Goal: Check status: Check status

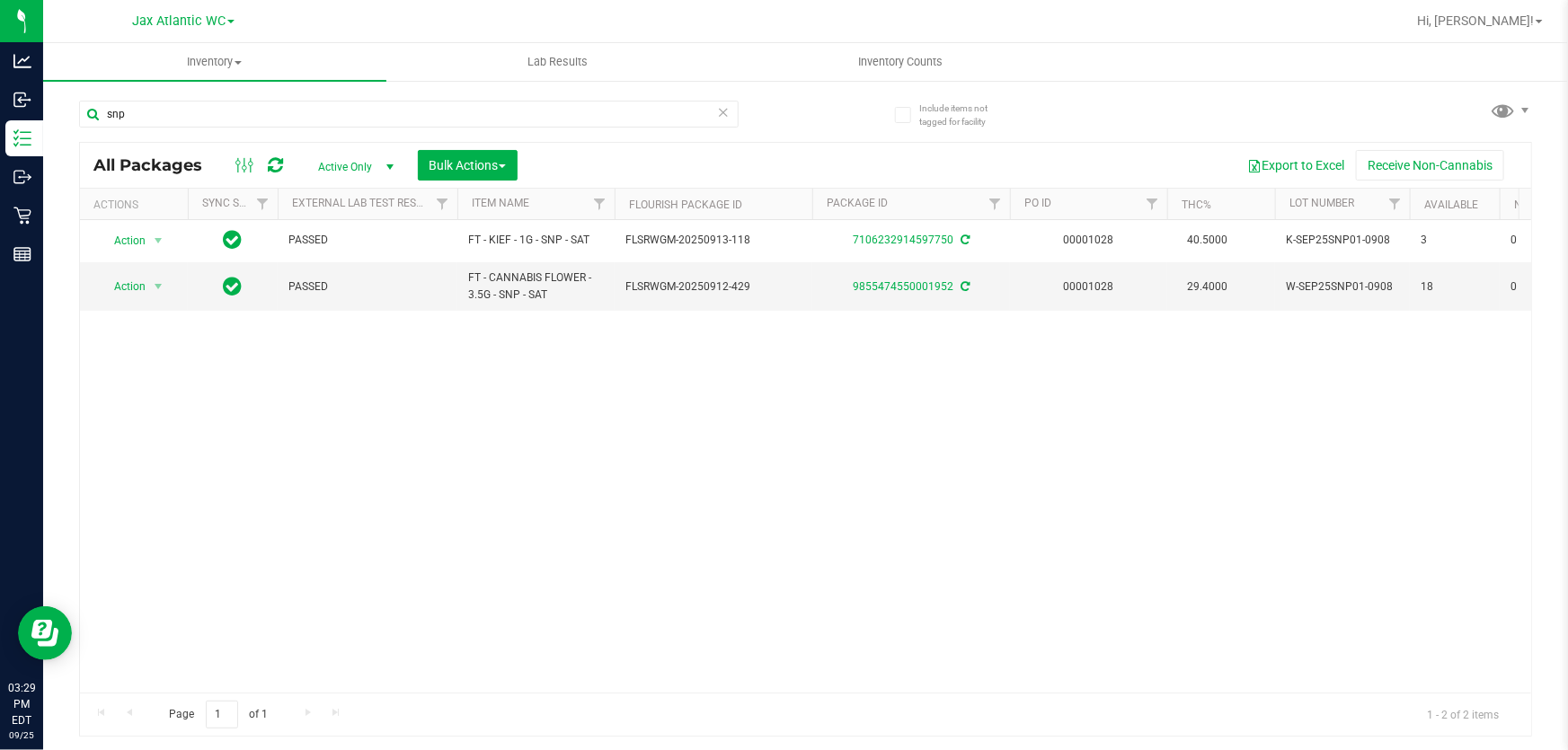
scroll to position [0, 18]
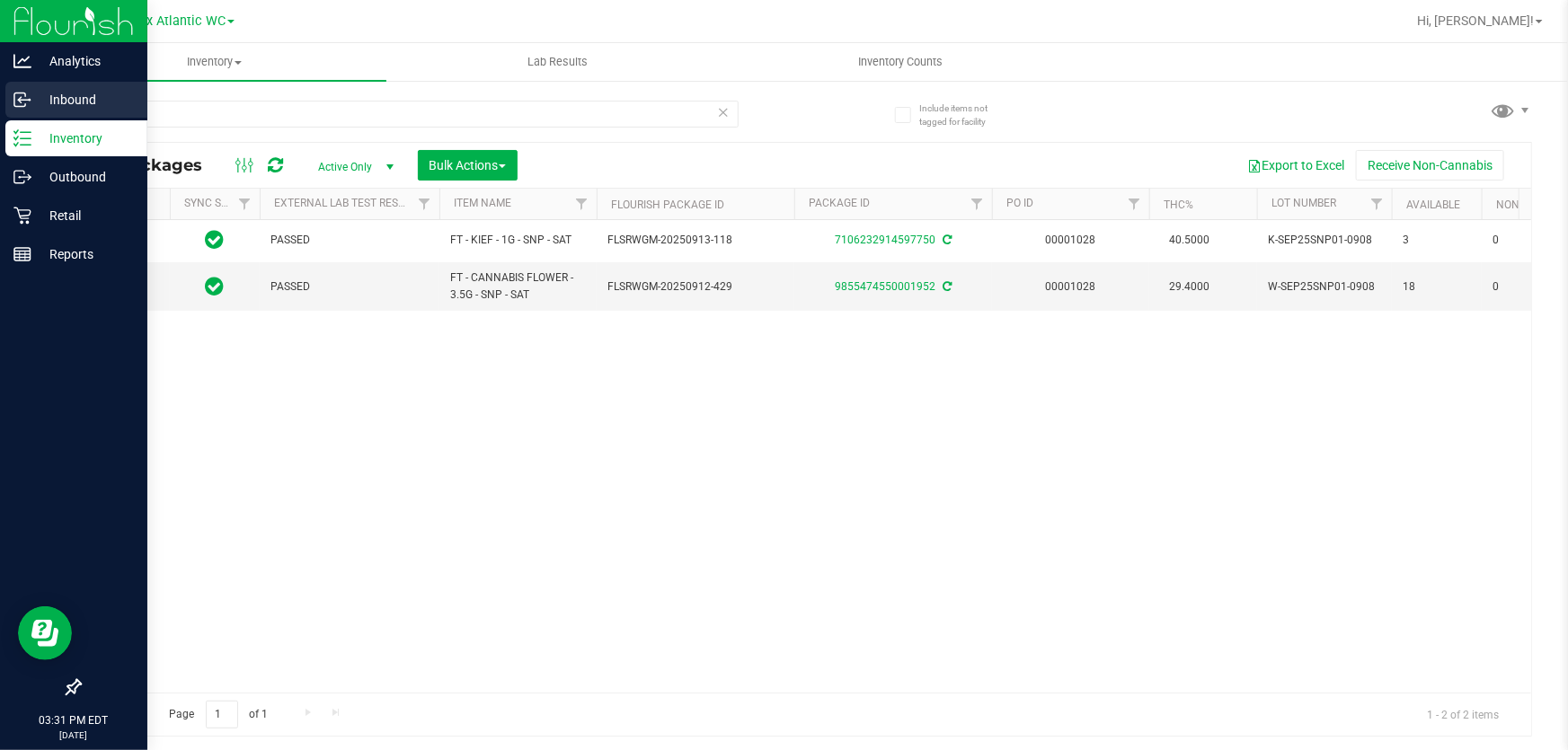
click at [33, 94] on p "Inbound" at bounding box center [85, 99] width 108 height 21
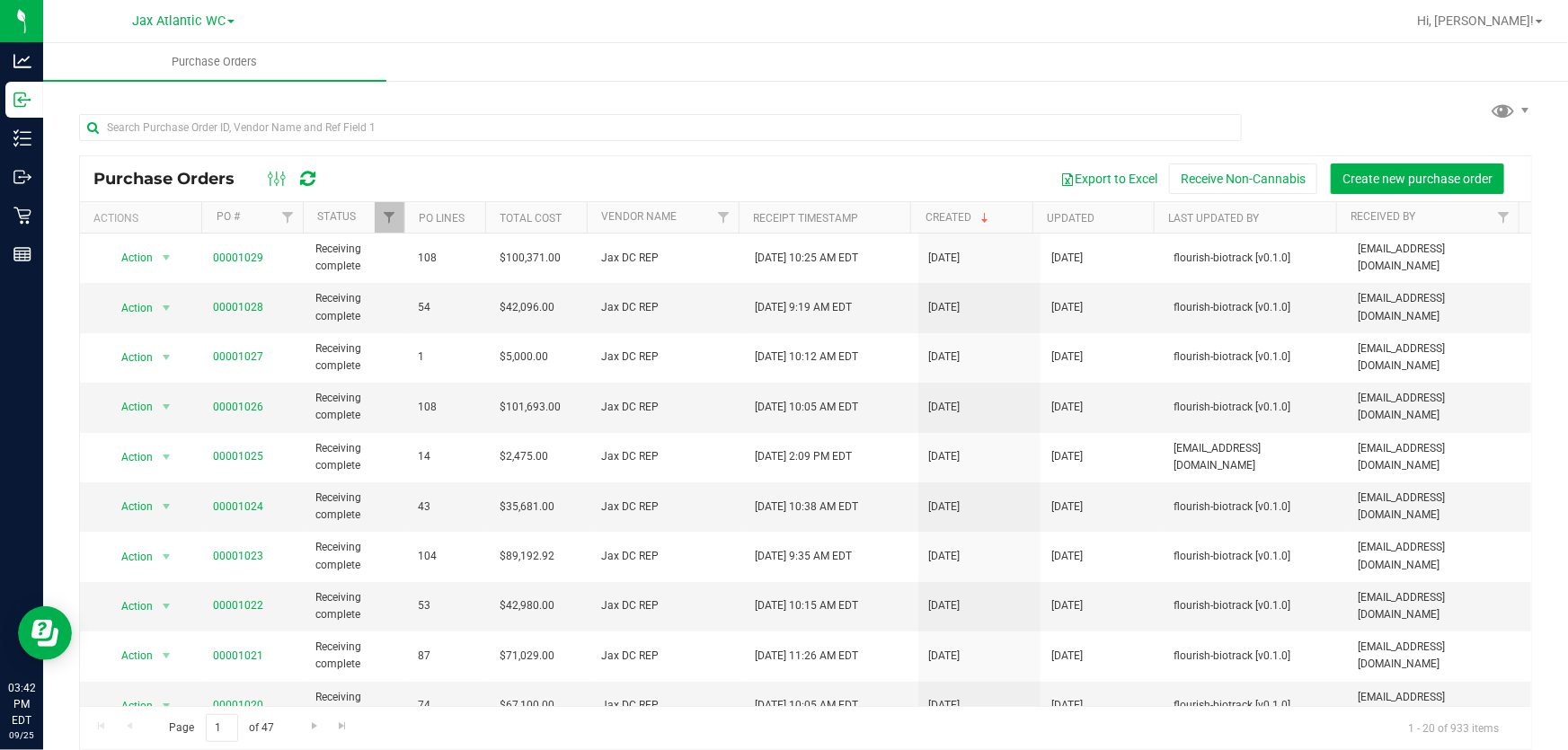
click at [1124, 26] on div at bounding box center [864, 21] width 1083 height 35
click at [953, 94] on div "Purchase Orders Export to Excel Receive Non-Cannabis Create new purchase order …" at bounding box center [806, 423] width 1525 height 688
click at [240, 403] on link "00001026" at bounding box center [238, 407] width 51 height 13
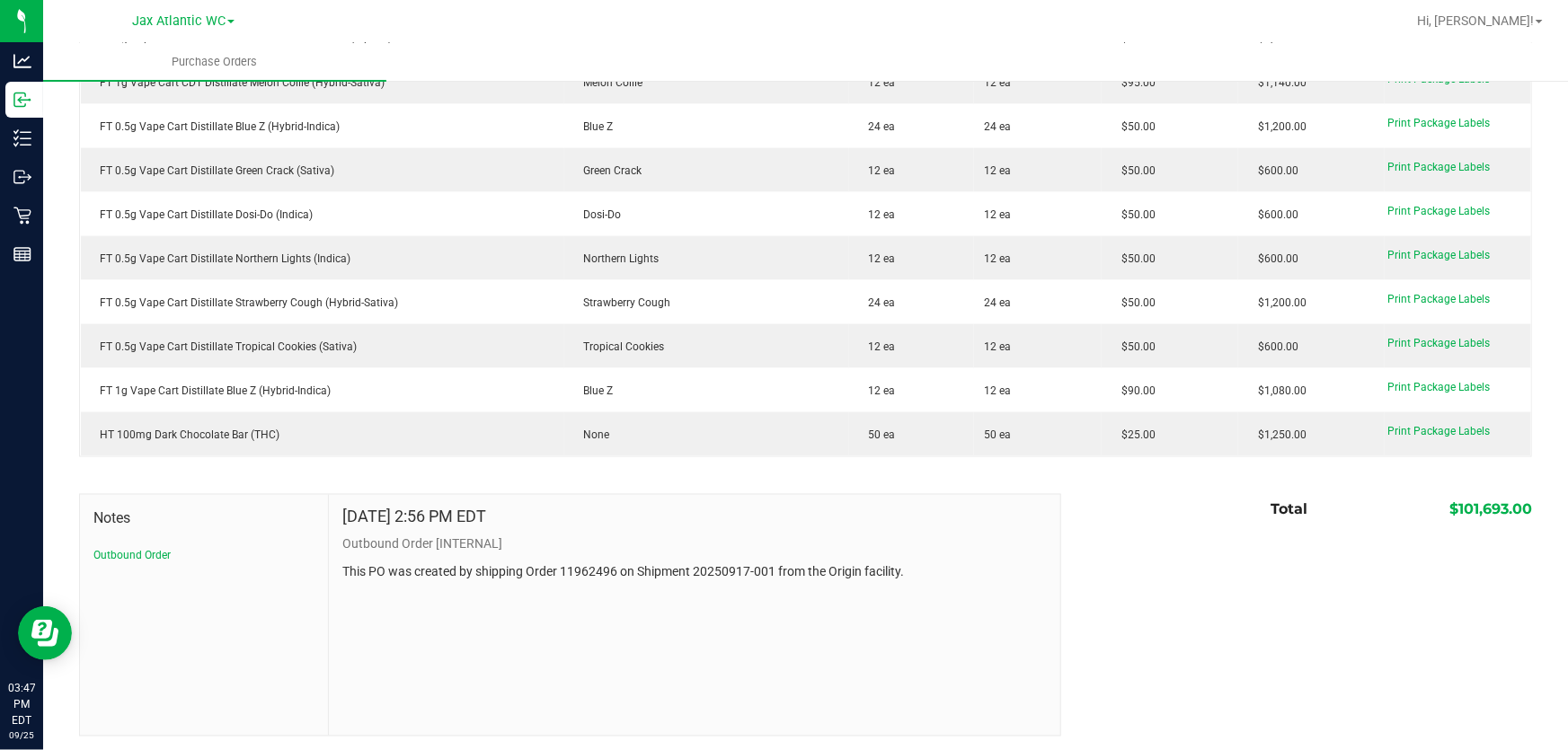
scroll to position [4751, 0]
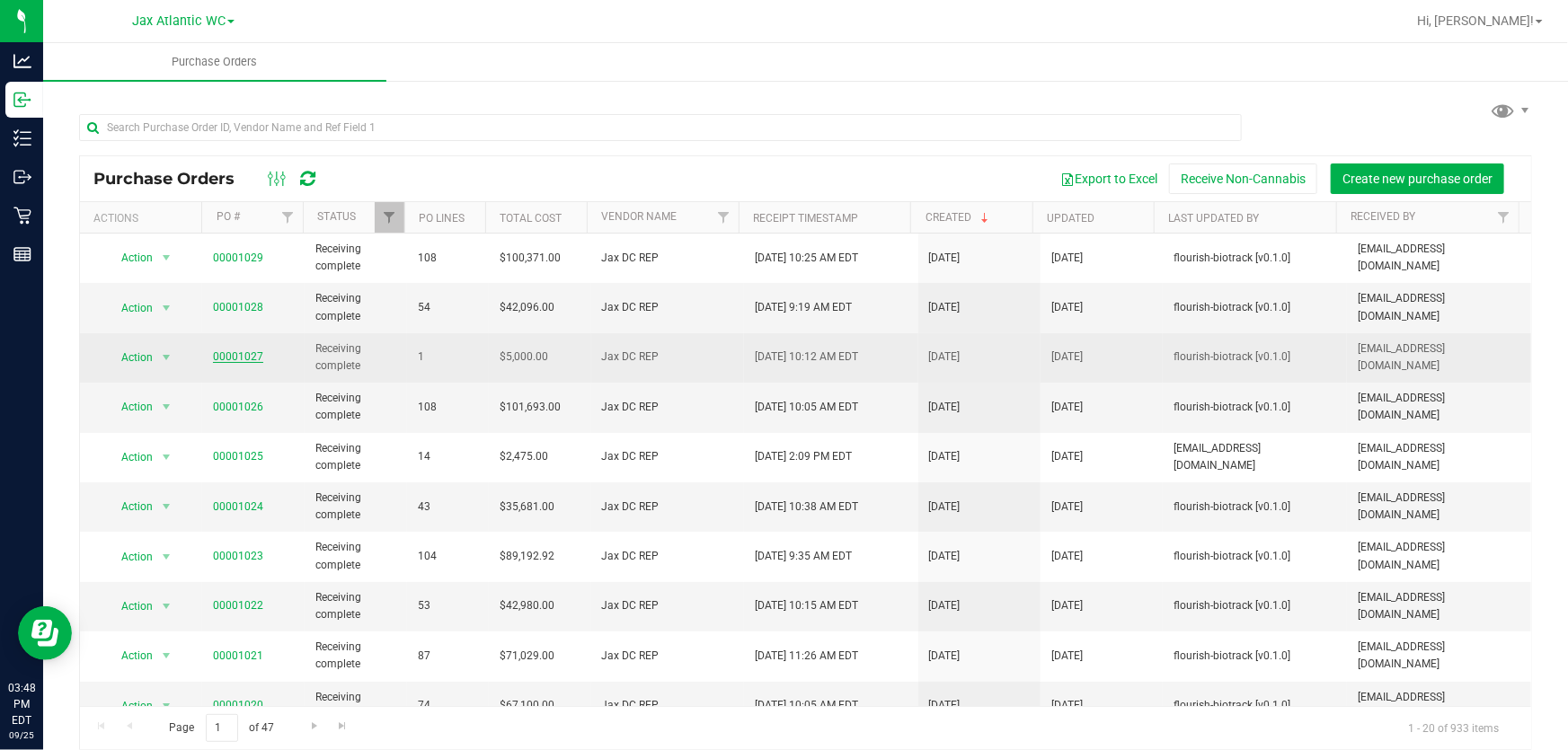
click at [217, 358] on link "00001027" at bounding box center [238, 357] width 51 height 13
